Goal: Task Accomplishment & Management: Complete application form

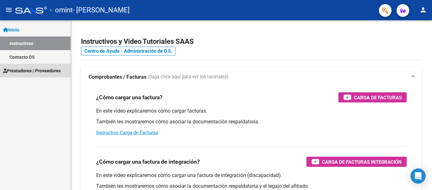
click at [26, 70] on span "Prestadores / Proveedores" at bounding box center [32, 70] width 58 height 7
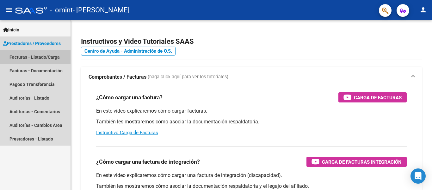
click at [39, 60] on link "Facturas - Listado/Carga" at bounding box center [35, 57] width 71 height 14
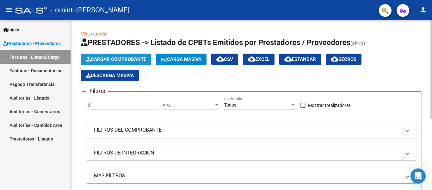
click at [95, 61] on span "Cargar Comprobante" at bounding box center [116, 59] width 60 height 6
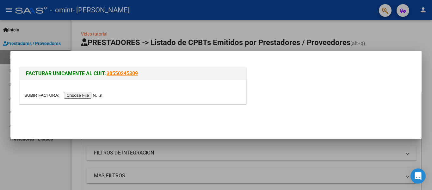
click at [91, 96] on input "file" at bounding box center [64, 95] width 80 height 7
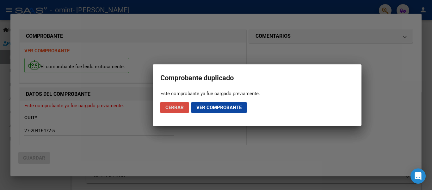
click at [177, 111] on button "Cerrar" at bounding box center [175, 107] width 28 height 11
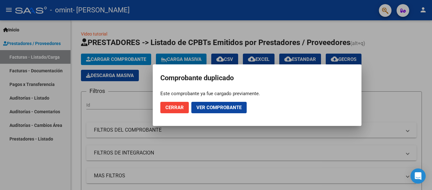
click at [425, 5] on div at bounding box center [216, 95] width 432 height 190
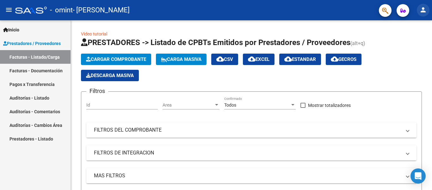
click at [422, 12] on mat-icon "person" at bounding box center [424, 10] width 8 height 8
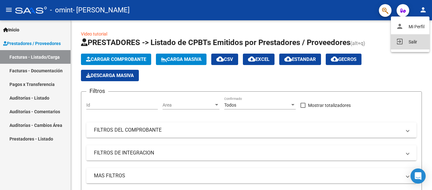
click at [414, 40] on button "exit_to_app Salir" at bounding box center [410, 41] width 39 height 15
